Goal: Complete application form

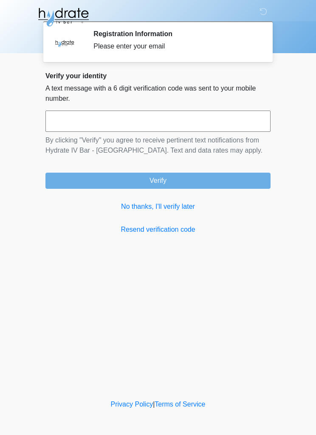
click at [146, 207] on link "No thanks, I'll verify later" at bounding box center [157, 206] width 225 height 10
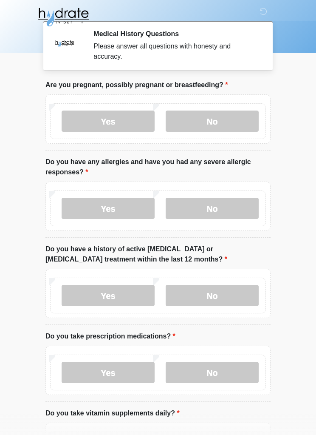
click at [234, 118] on label "No" at bounding box center [212, 120] width 93 height 21
click at [129, 208] on label "Yes" at bounding box center [108, 208] width 93 height 21
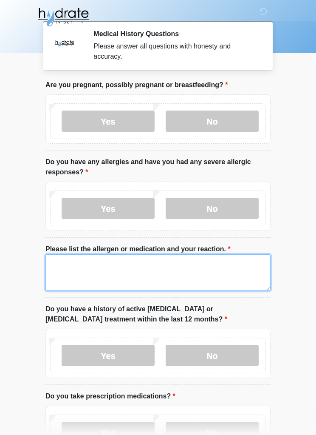
click at [127, 272] on textarea "Please list the allergen or medication and your reaction." at bounding box center [157, 272] width 225 height 37
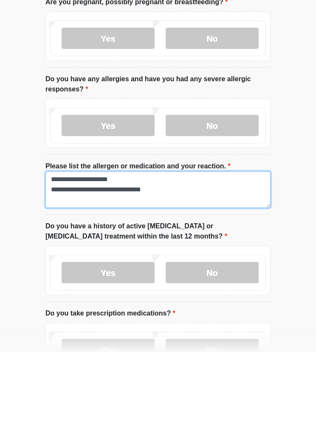
type textarea "**********"
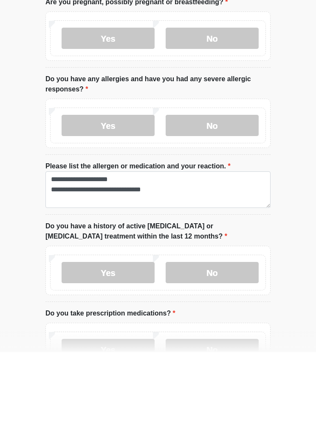
click at [232, 344] on label "No" at bounding box center [212, 354] width 93 height 21
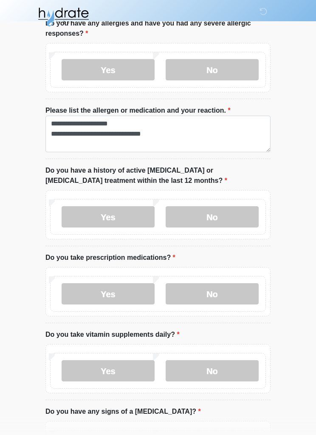
scroll to position [149, 0]
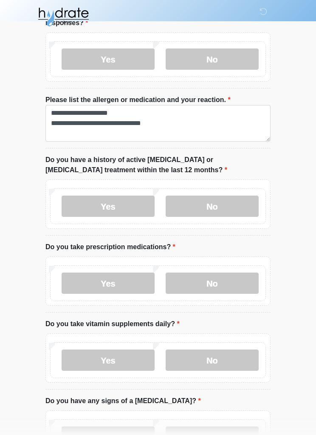
click at [228, 279] on label "No" at bounding box center [212, 283] width 93 height 21
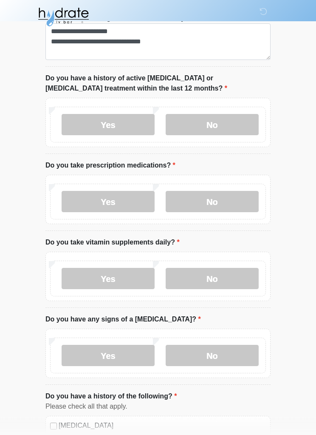
scroll to position [231, 0]
click at [135, 284] on label "Yes" at bounding box center [108, 278] width 93 height 21
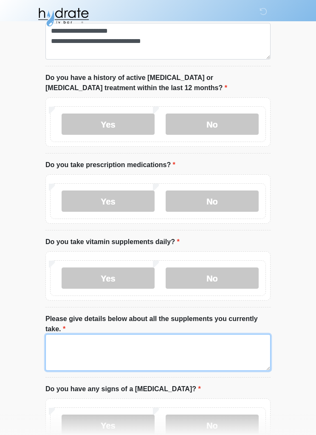
click at [134, 351] on textarea "Please give details below about all the supplements you currently take." at bounding box center [157, 352] width 225 height 37
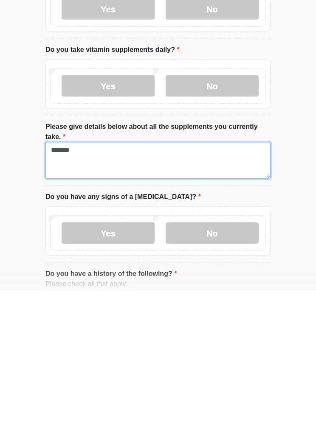
type textarea "********"
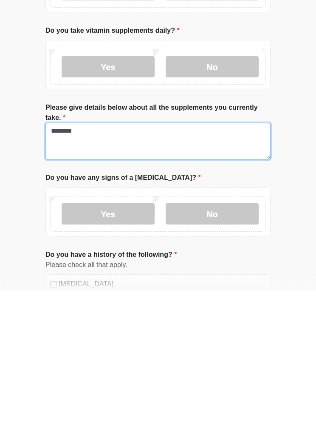
scroll to position [305, 0]
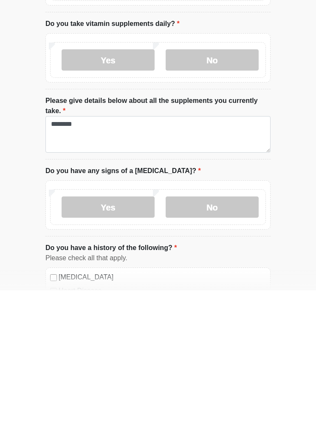
click at [243, 194] on label "No" at bounding box center [212, 204] width 93 height 21
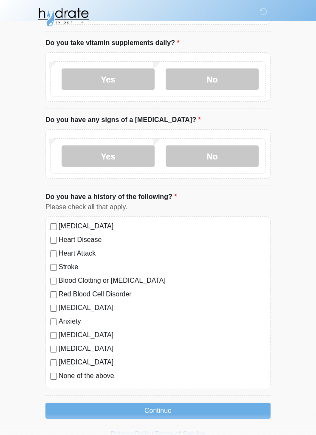
click at [225, 155] on label "No" at bounding box center [212, 155] width 93 height 21
click at [97, 375] on label "None of the above" at bounding box center [162, 375] width 207 height 10
click at [173, 410] on button "Continue" at bounding box center [157, 410] width 225 height 16
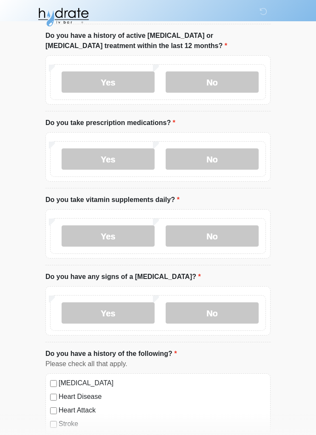
scroll to position [0, 0]
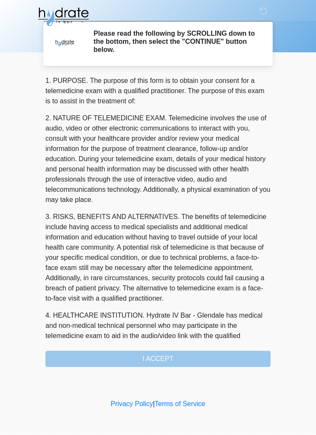
click at [174, 358] on div "1. PURPOSE. The purpose of this form is to obtain your consent for a telemedici…" at bounding box center [157, 221] width 225 height 291
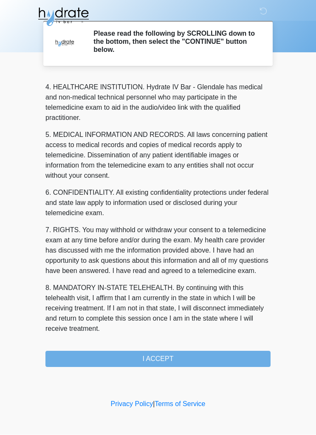
click at [162, 357] on button "I ACCEPT" at bounding box center [157, 359] width 225 height 16
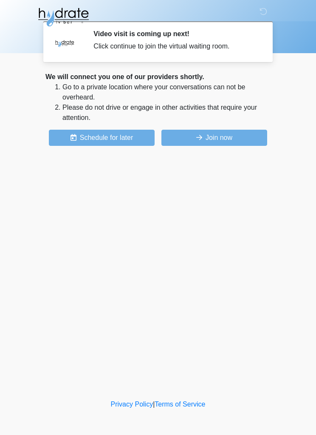
click at [223, 138] on button "Join now" at bounding box center [214, 138] width 106 height 16
